Goal: Task Accomplishment & Management: Manage account settings

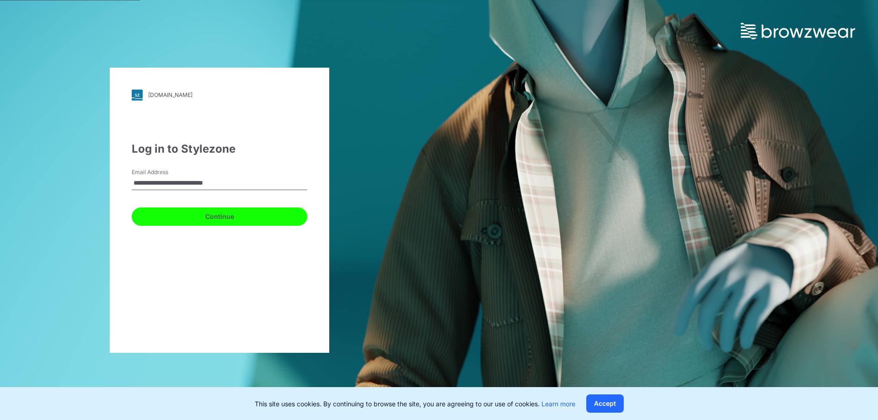
click at [198, 212] on button "Continue" at bounding box center [220, 216] width 176 height 18
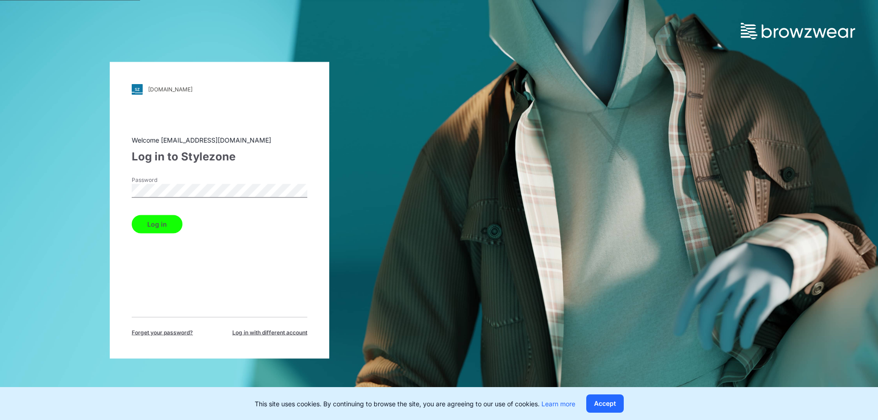
click at [150, 249] on div "Welcome design@parallel-innovation.com Log in to Stylezone Password Log in Forg…" at bounding box center [220, 236] width 176 height 202
click at [277, 160] on div "Log in to Stylezone" at bounding box center [220, 156] width 176 height 16
drag, startPoint x: 211, startPoint y: 104, endPoint x: 197, endPoint y: 85, distance: 23.5
click at [210, 103] on div "pic.stylezone.com Loading... Welcome design@parallel-innovation.com Log in to S…" at bounding box center [219, 210] width 219 height 297
click at [402, 80] on div "pic.stylezone.com Loading... Welcome design@parallel-innovation.com Log in to S…" at bounding box center [219, 210] width 439 height 420
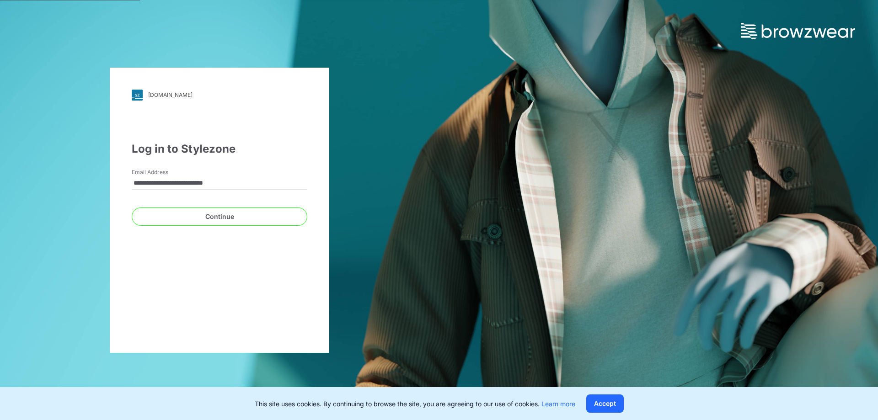
click at [149, 304] on div "**********" at bounding box center [219, 210] width 219 height 285
click at [173, 222] on button "Continue" at bounding box center [220, 216] width 176 height 18
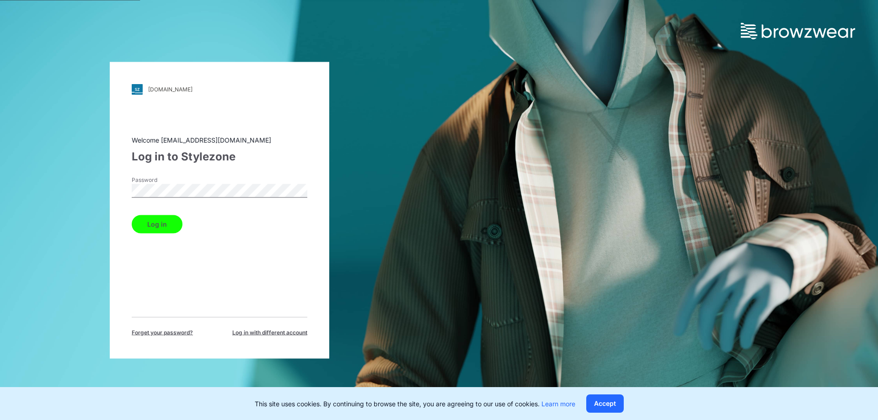
click at [265, 181] on div "Password" at bounding box center [220, 189] width 176 height 27
click at [255, 182] on div "Password Password is required" at bounding box center [220, 189] width 176 height 27
click at [96, 189] on div "[DOMAIN_NAME] Loading... Welcome [EMAIL_ADDRESS][DOMAIN_NAME] Log in to Stylezo…" at bounding box center [219, 210] width 439 height 420
click at [157, 222] on button "Log in" at bounding box center [157, 224] width 51 height 18
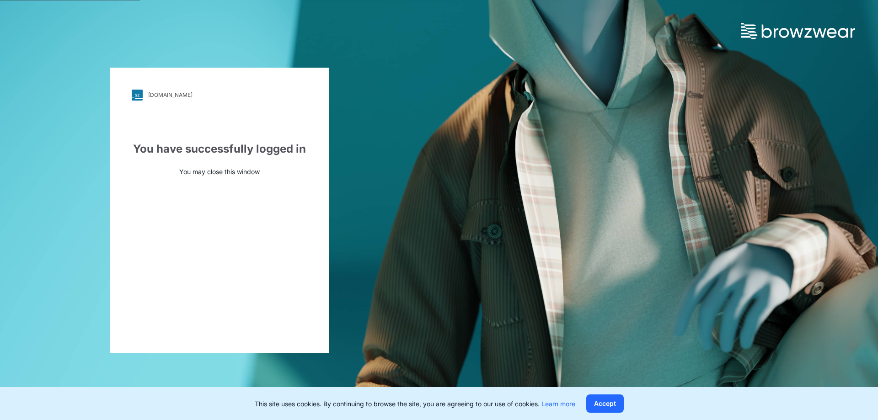
click at [259, 29] on div "pic.stylezone.com Loading... You have successfully logged in You may close this…" at bounding box center [219, 210] width 439 height 420
